Goal: Information Seeking & Learning: Find specific fact

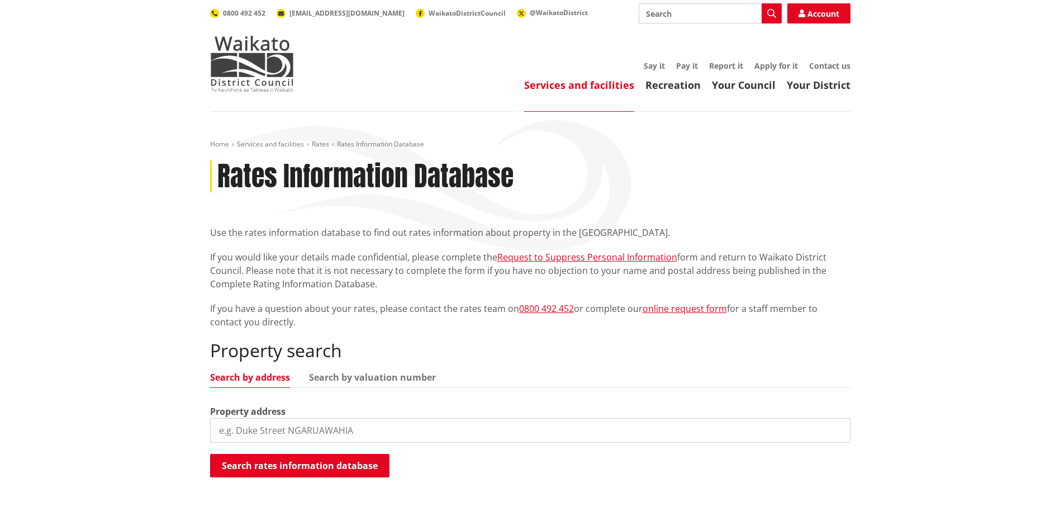
click at [272, 421] on input "search" at bounding box center [530, 430] width 640 height 25
type input "[GEOGRAPHIC_DATA]"
drag, startPoint x: 298, startPoint y: 427, endPoint x: 199, endPoint y: 423, distance: 98.9
click at [127, 425] on div "Home Services and facilities Rates Rates Information Database Rates Information…" at bounding box center [530, 323] width 1060 height 423
click at [255, 436] on input "search" at bounding box center [530, 430] width 640 height 25
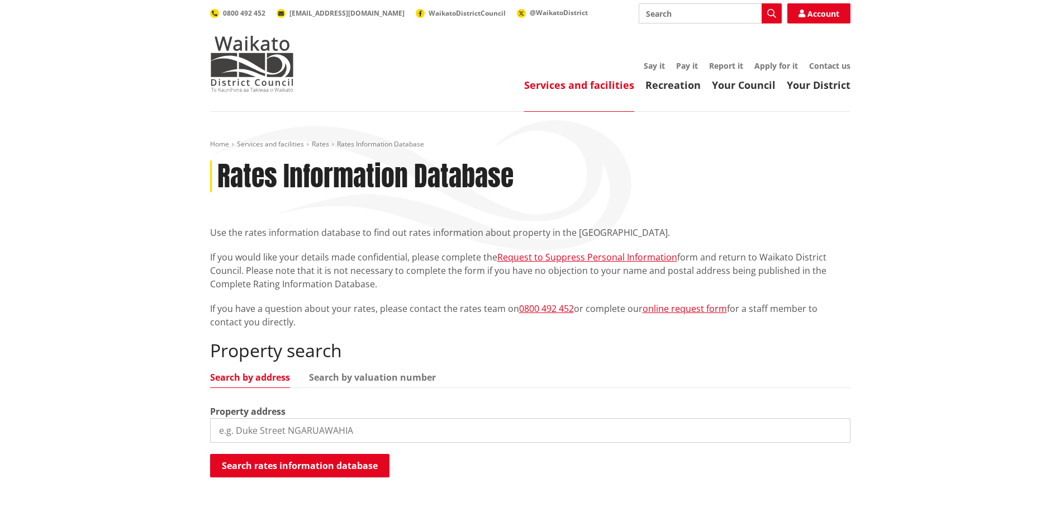
paste input "[STREET_ADDRESS]"
click at [283, 458] on button "Search rates information database" at bounding box center [299, 465] width 179 height 23
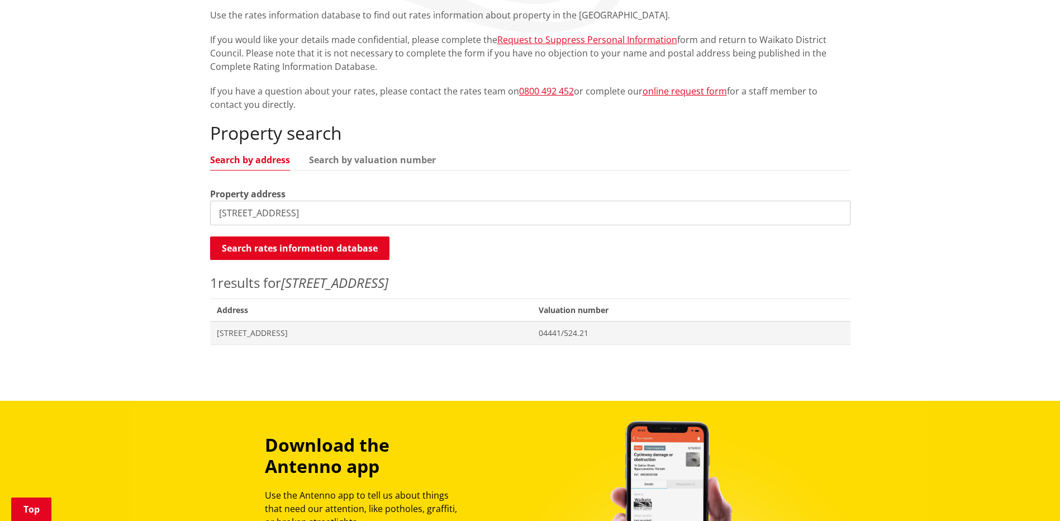
scroll to position [223, 0]
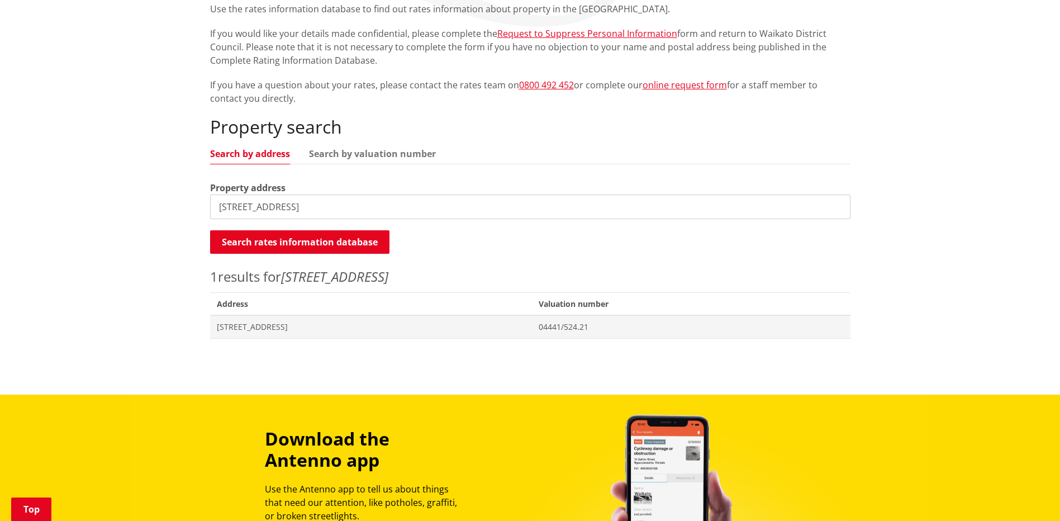
click at [322, 208] on input "[STREET_ADDRESS]" at bounding box center [530, 206] width 640 height 25
drag, startPoint x: 338, startPoint y: 207, endPoint x: 344, endPoint y: 206, distance: 5.7
click at [338, 207] on input "[STREET_ADDRESS]" at bounding box center [530, 206] width 640 height 25
paste input "Matangi"
click at [359, 243] on button "Search rates information database" at bounding box center [299, 241] width 179 height 23
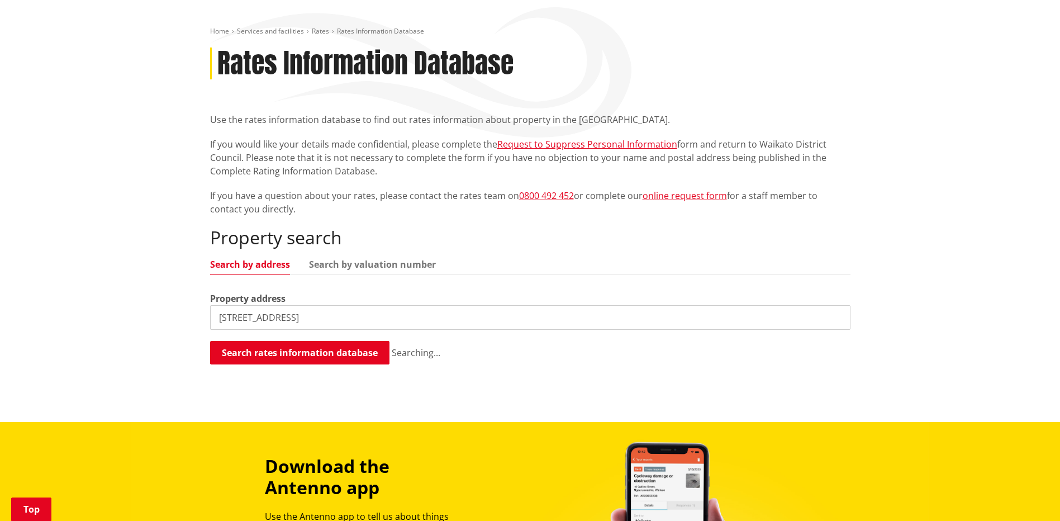
scroll to position [112, 0]
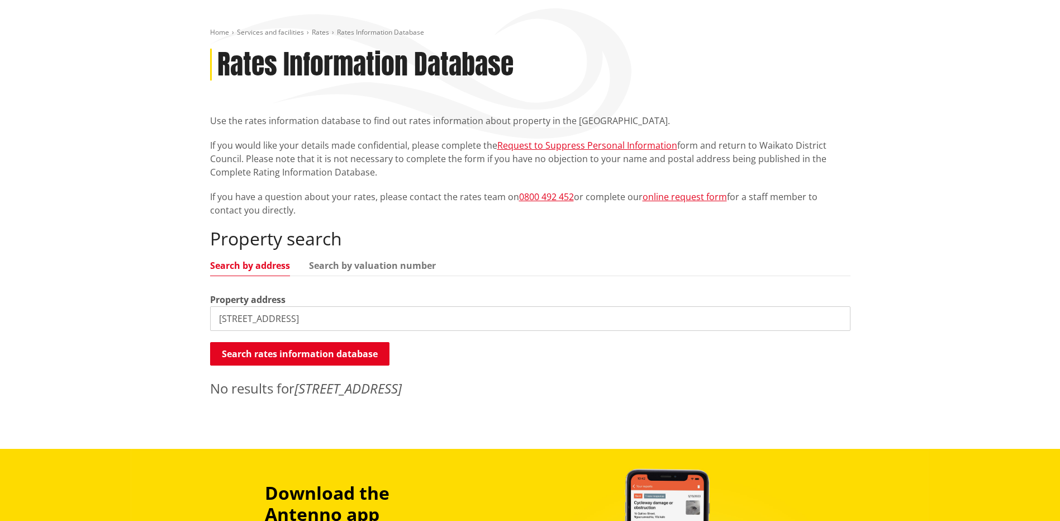
drag, startPoint x: 368, startPoint y: 318, endPoint x: 383, endPoint y: 318, distance: 14.5
click at [368, 318] on input "[STREET_ADDRESS]" at bounding box center [530, 318] width 640 height 25
type input "[STREET_ADDRESS]"
click at [310, 365] on div "Search rates information database Searching..." at bounding box center [530, 354] width 640 height 25
click at [320, 356] on button "Search rates information database" at bounding box center [299, 353] width 179 height 23
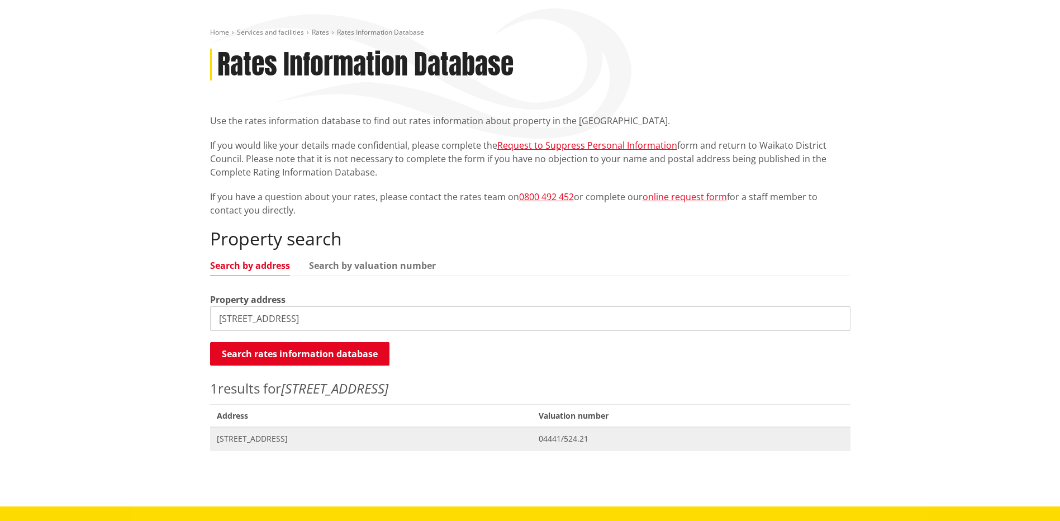
click at [283, 433] on span "[STREET_ADDRESS]" at bounding box center [371, 438] width 309 height 11
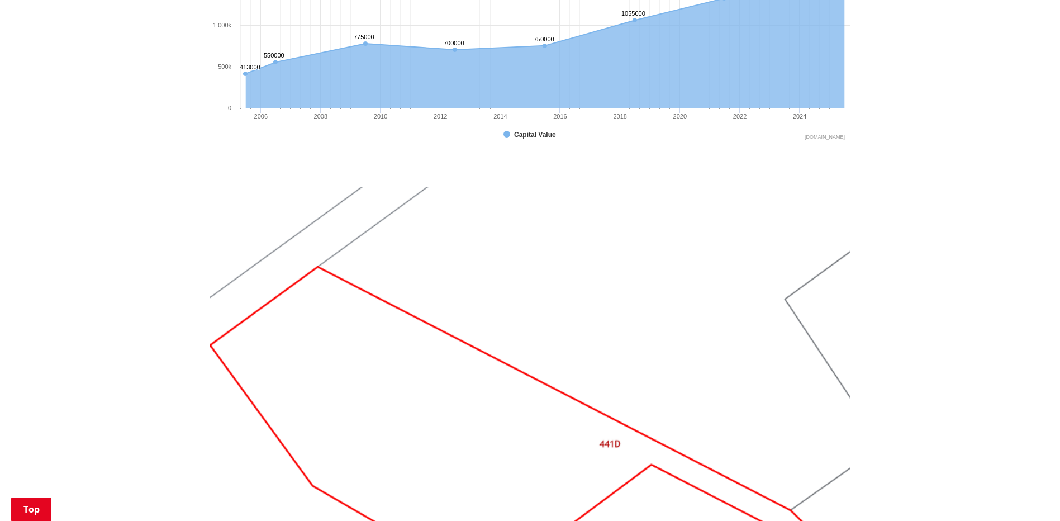
scroll to position [615, 0]
